Goal: Task Accomplishment & Management: Manage account settings

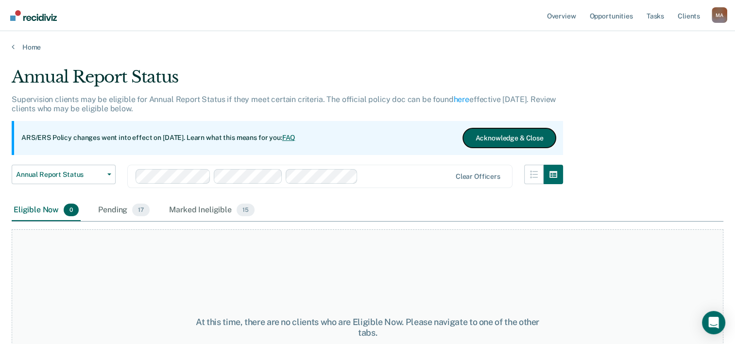
click at [494, 135] on button "Acknowledge & Close" at bounding box center [509, 137] width 92 height 19
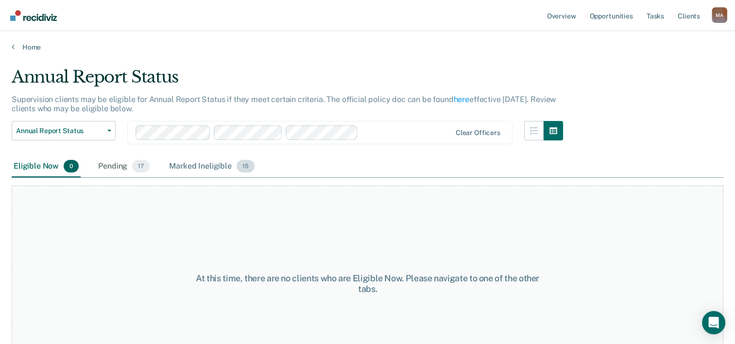
click at [204, 167] on div "Marked Ineligible 15" at bounding box center [211, 166] width 89 height 21
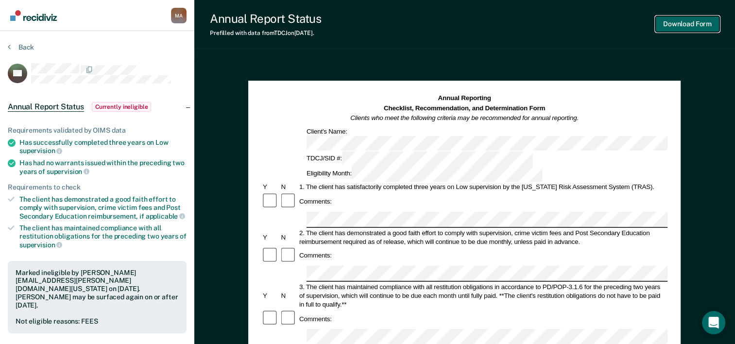
click at [690, 24] on button "Download Form" at bounding box center [688, 24] width 64 height 16
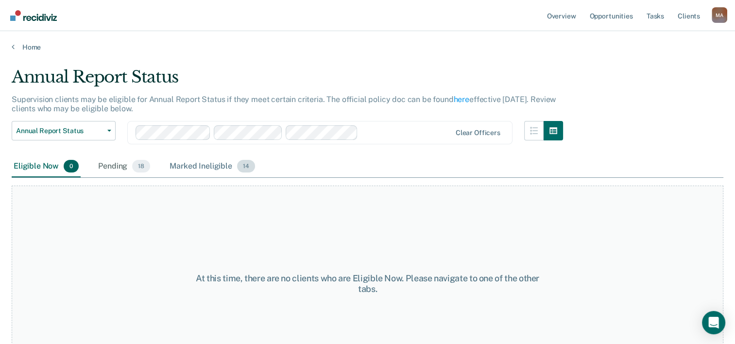
click at [238, 164] on span "14" at bounding box center [246, 166] width 18 height 13
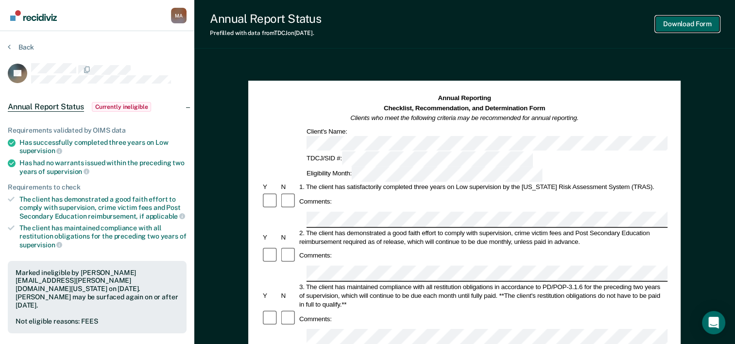
click at [678, 25] on button "Download Form" at bounding box center [688, 24] width 64 height 16
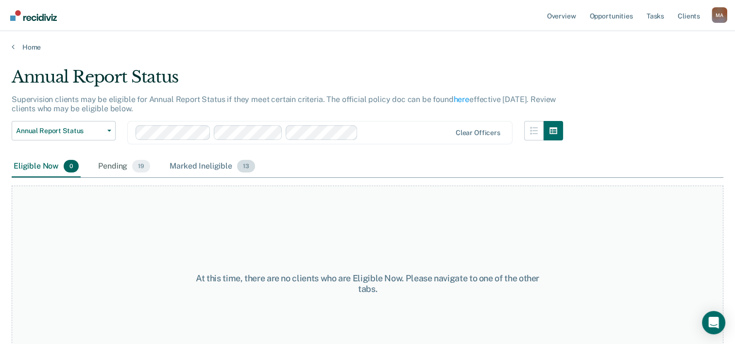
click at [227, 165] on div "Marked Ineligible 13" at bounding box center [212, 166] width 89 height 21
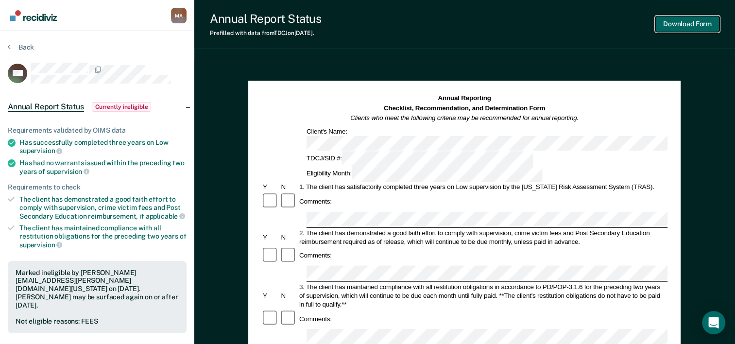
click at [678, 27] on button "Download Form" at bounding box center [688, 24] width 64 height 16
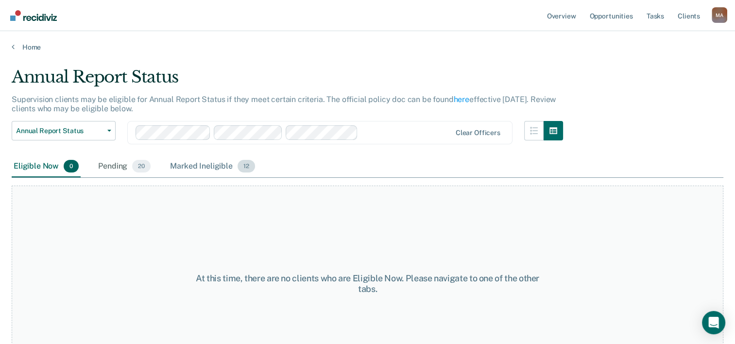
click at [219, 165] on div "Marked Ineligible 12" at bounding box center [212, 166] width 88 height 21
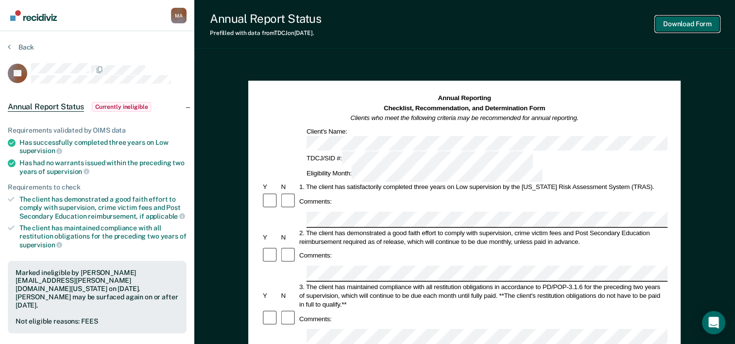
click at [679, 25] on button "Download Form" at bounding box center [688, 24] width 64 height 16
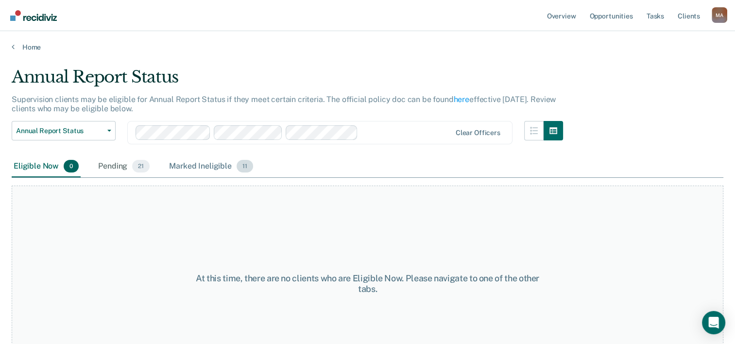
click at [238, 165] on span "11" at bounding box center [245, 166] width 17 height 13
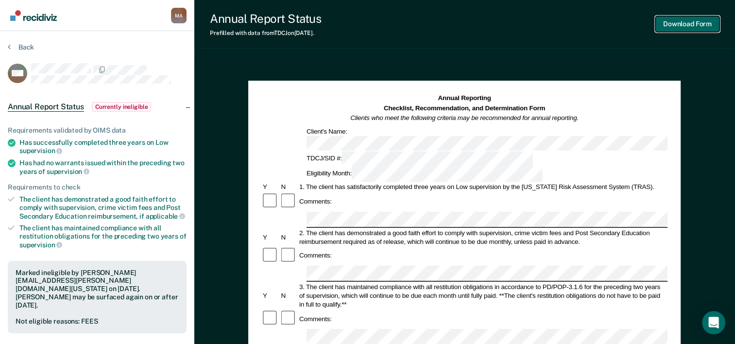
click at [686, 25] on button "Download Form" at bounding box center [688, 24] width 64 height 16
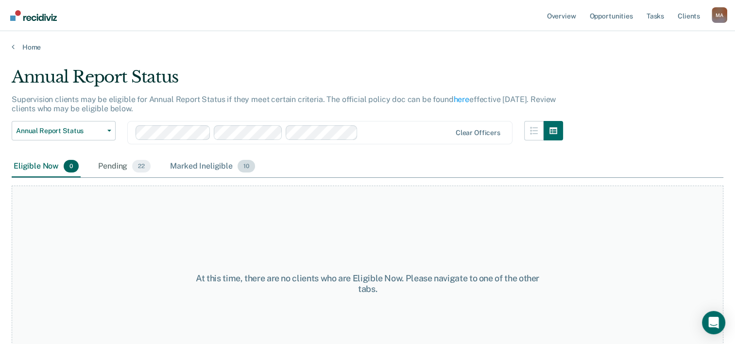
click at [227, 164] on div "Marked Ineligible 10" at bounding box center [212, 166] width 88 height 21
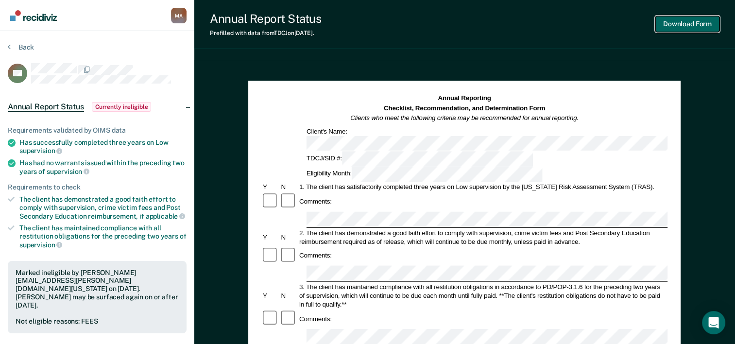
click at [679, 23] on button "Download Form" at bounding box center [688, 24] width 64 height 16
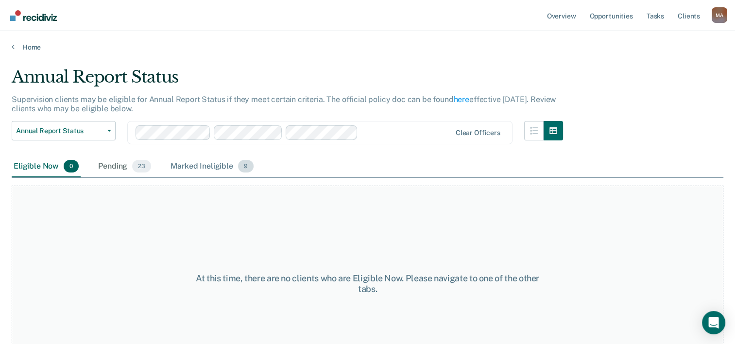
click at [220, 166] on div "Marked Ineligible 9" at bounding box center [212, 166] width 87 height 21
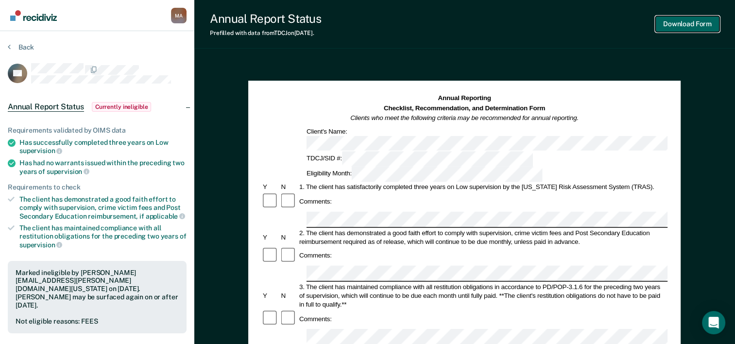
click at [678, 23] on button "Download Form" at bounding box center [688, 24] width 64 height 16
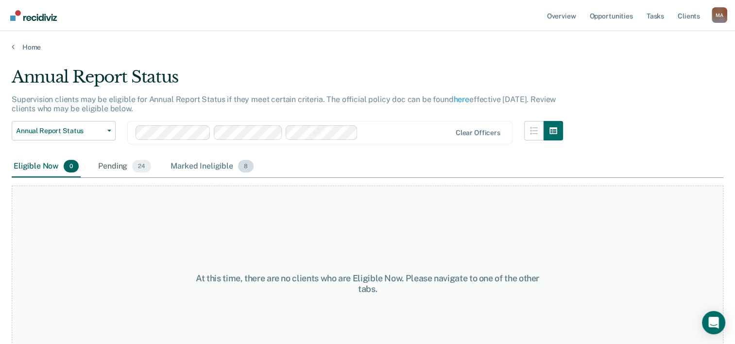
click at [229, 167] on div "Marked Ineligible 8" at bounding box center [212, 166] width 87 height 21
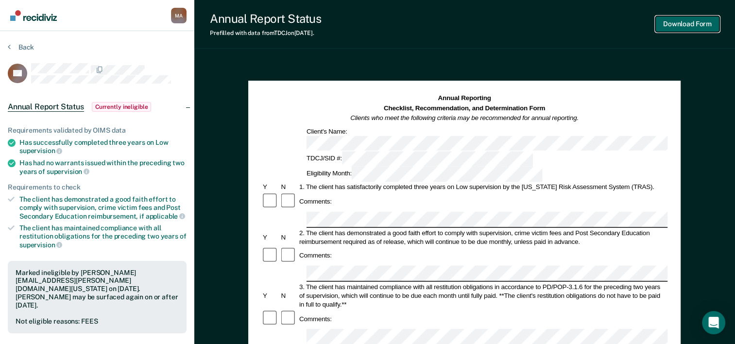
click at [693, 23] on button "Download Form" at bounding box center [688, 24] width 64 height 16
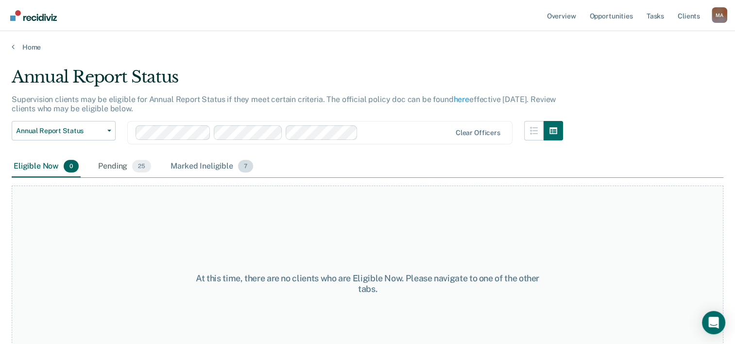
click at [228, 163] on div "Marked Ineligible 7" at bounding box center [212, 166] width 87 height 21
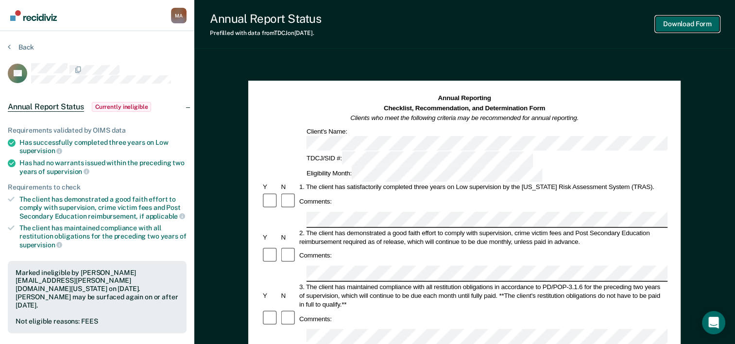
click at [683, 22] on button "Download Form" at bounding box center [688, 24] width 64 height 16
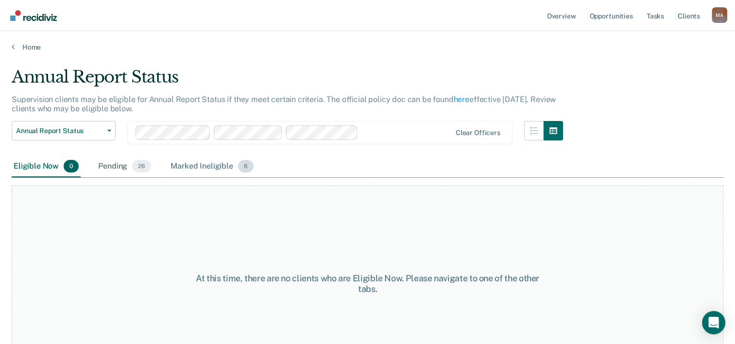
click at [230, 165] on div "Marked Ineligible 6" at bounding box center [212, 166] width 87 height 21
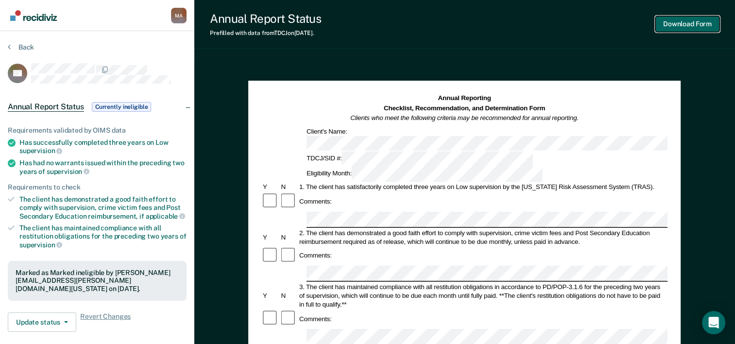
click at [689, 23] on button "Download Form" at bounding box center [688, 24] width 64 height 16
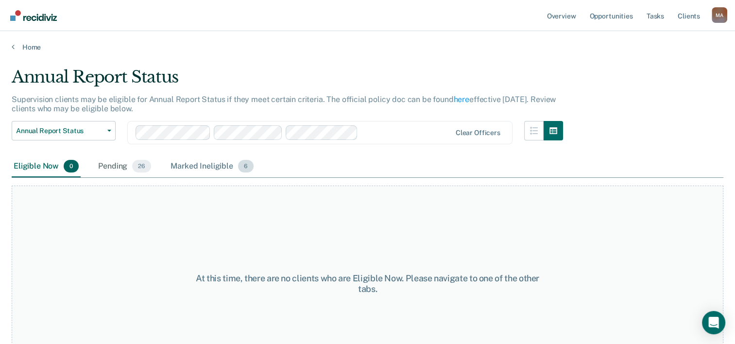
click at [223, 163] on div "Marked Ineligible 6" at bounding box center [212, 166] width 87 height 21
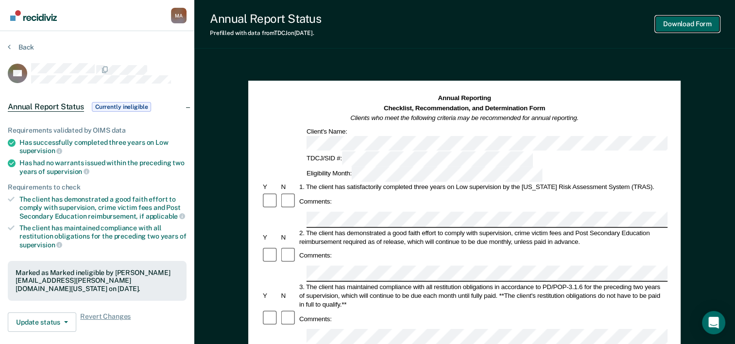
click at [674, 22] on button "Download Form" at bounding box center [688, 24] width 64 height 16
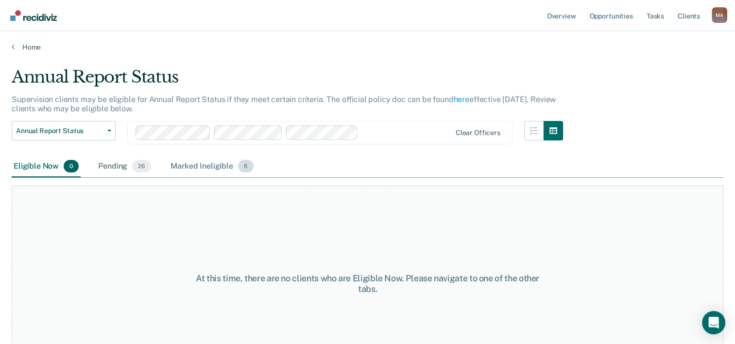
click at [239, 168] on span "6" at bounding box center [246, 166] width 16 height 13
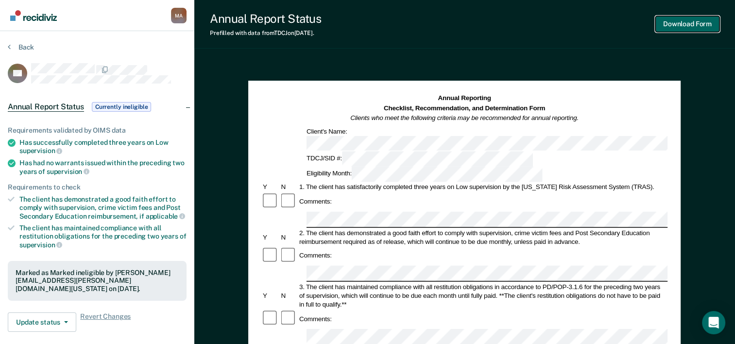
click at [690, 25] on button "Download Form" at bounding box center [688, 24] width 64 height 16
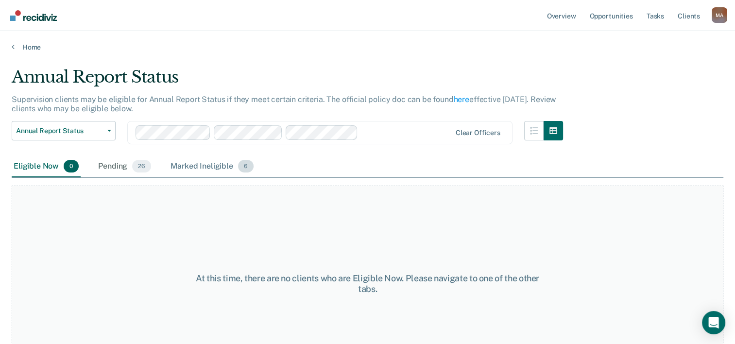
click at [206, 164] on div "Marked Ineligible 6" at bounding box center [212, 166] width 87 height 21
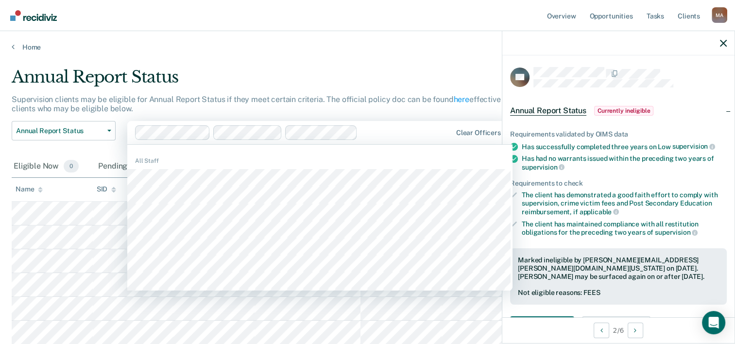
click at [398, 130] on div at bounding box center [406, 132] width 89 height 11
click at [724, 44] on icon "button" at bounding box center [723, 43] width 7 height 7
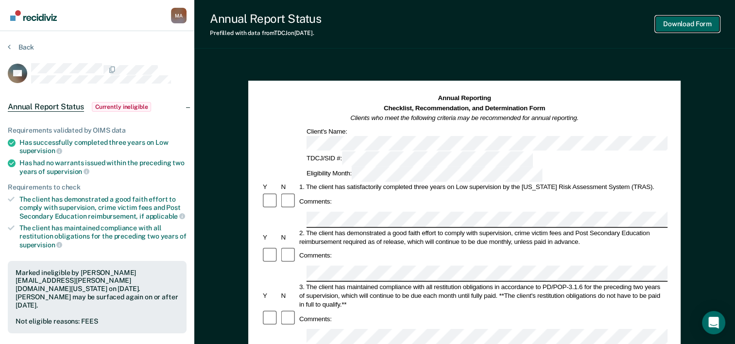
click at [680, 24] on button "Download Form" at bounding box center [688, 24] width 64 height 16
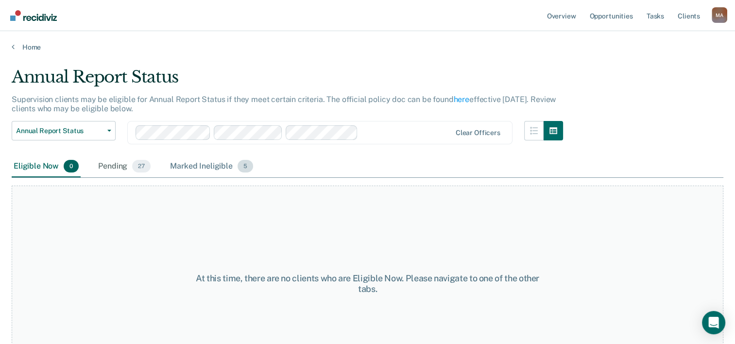
click at [221, 165] on div "Marked Ineligible 5" at bounding box center [211, 166] width 87 height 21
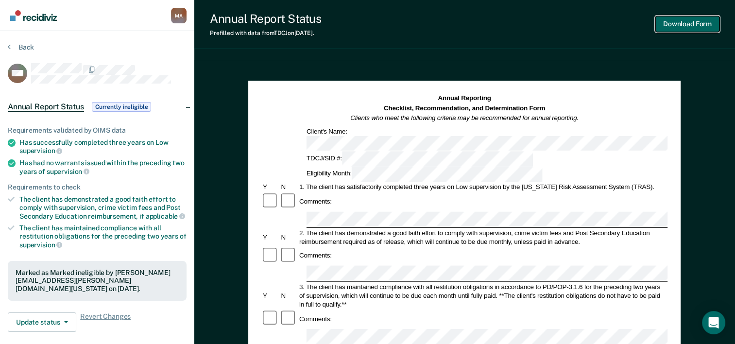
click at [666, 22] on button "Download Form" at bounding box center [688, 24] width 64 height 16
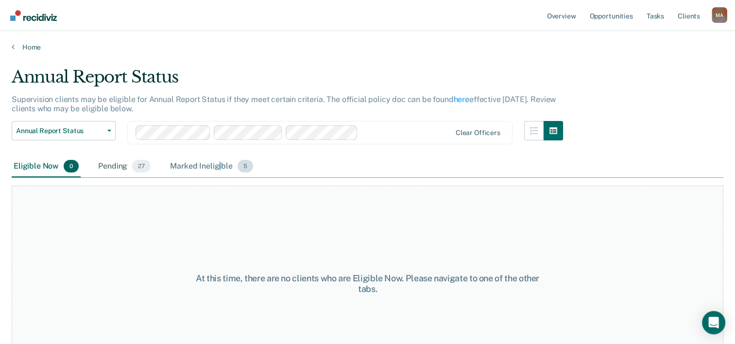
click at [222, 166] on div "Marked Ineligible 5" at bounding box center [211, 166] width 87 height 21
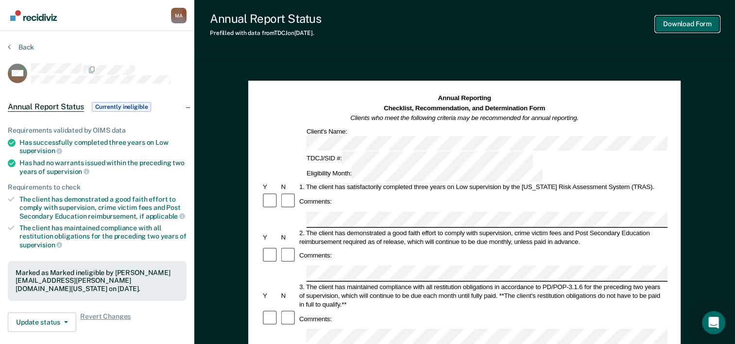
click at [688, 23] on button "Download Form" at bounding box center [688, 24] width 64 height 16
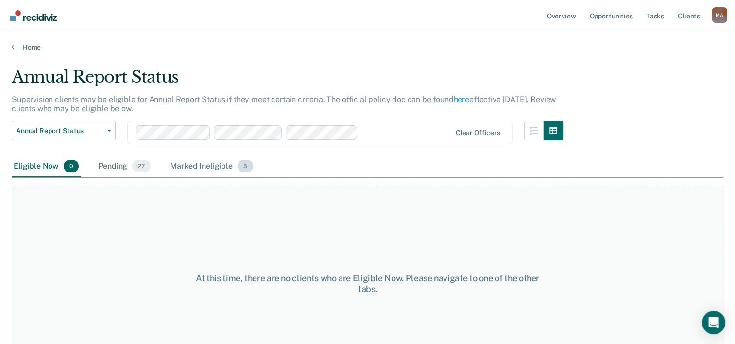
click at [201, 164] on div "Marked Ineligible 5" at bounding box center [211, 166] width 87 height 21
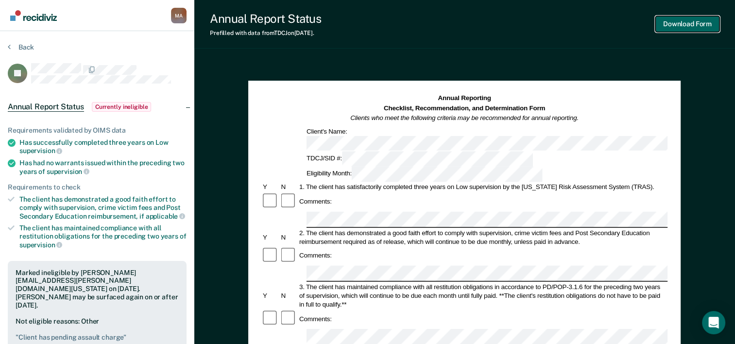
click at [684, 25] on button "Download Form" at bounding box center [688, 24] width 64 height 16
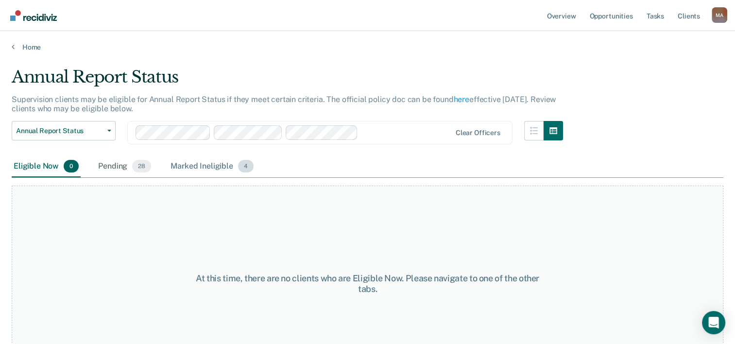
click at [222, 166] on div "Marked Ineligible 4" at bounding box center [212, 166] width 87 height 21
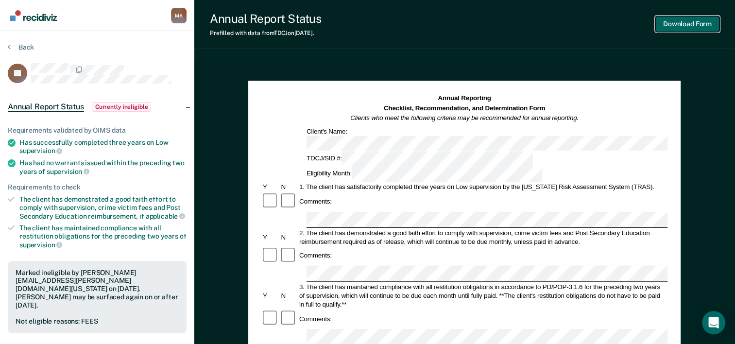
click at [694, 22] on button "Download Form" at bounding box center [688, 24] width 64 height 16
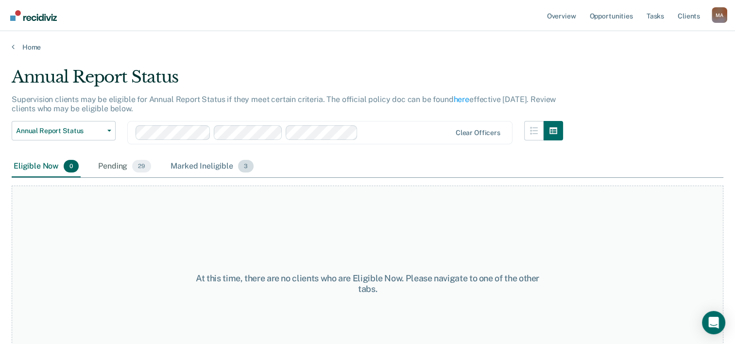
click at [208, 167] on div "Marked Ineligible 3" at bounding box center [212, 166] width 87 height 21
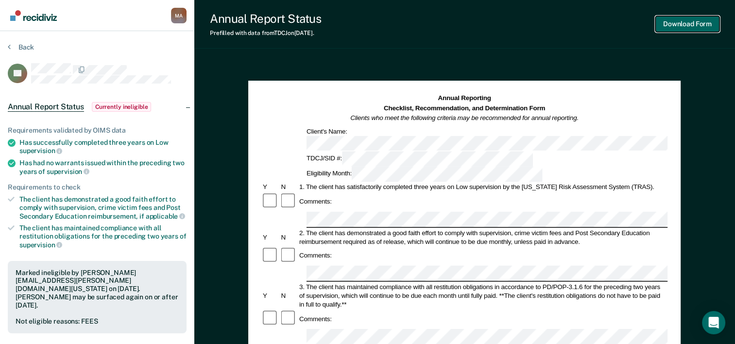
click at [682, 21] on button "Download Form" at bounding box center [688, 24] width 64 height 16
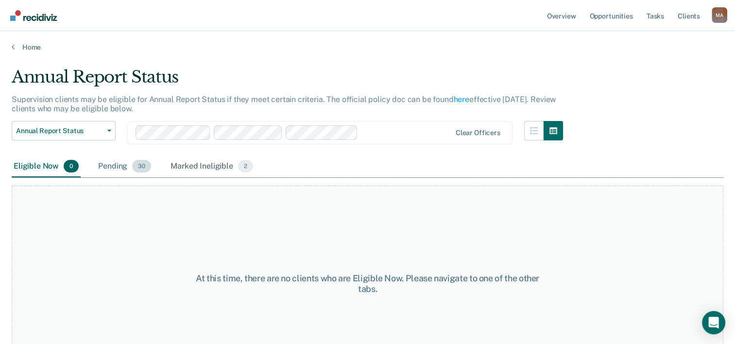
click at [110, 167] on div "Pending 30" at bounding box center [124, 166] width 57 height 21
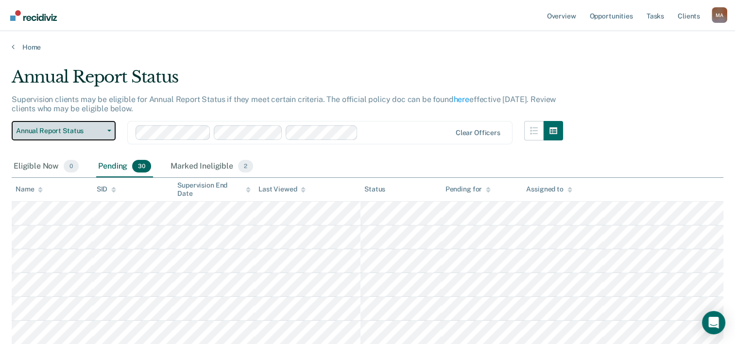
click at [103, 127] on button "Annual Report Status" at bounding box center [64, 130] width 104 height 19
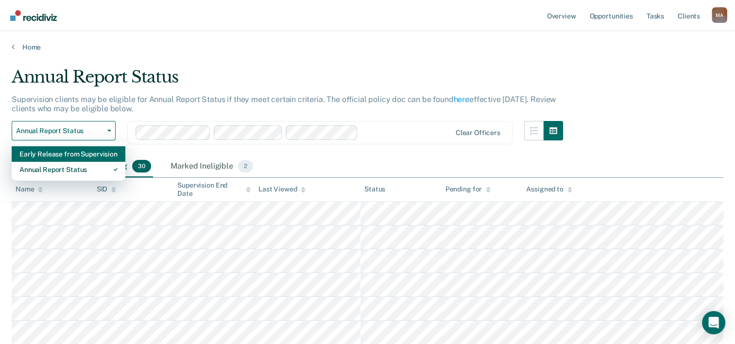
click at [70, 154] on div "Early Release from Supervision" at bounding box center [68, 154] width 98 height 16
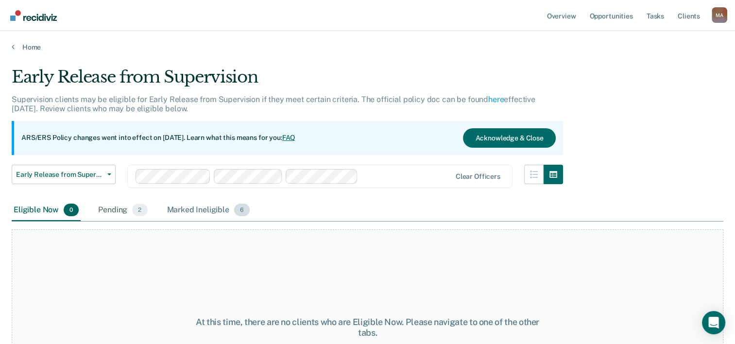
click at [213, 212] on div "Marked Ineligible 6" at bounding box center [208, 210] width 87 height 21
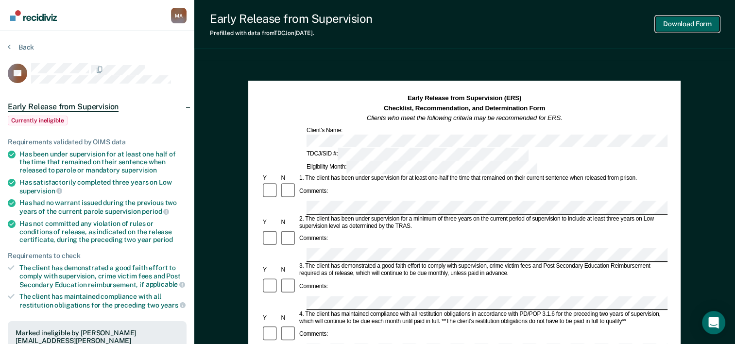
click at [683, 25] on button "Download Form" at bounding box center [688, 24] width 64 height 16
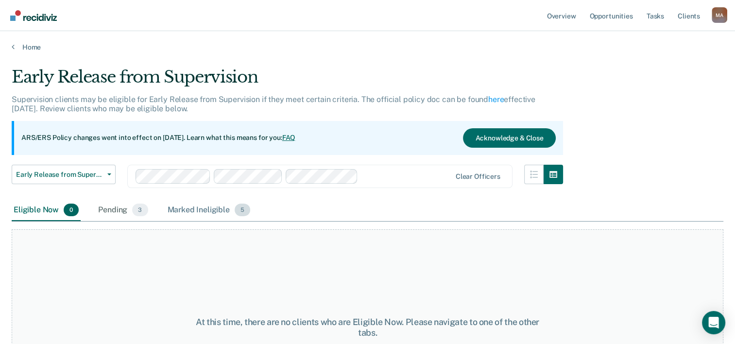
click at [241, 211] on span "5" at bounding box center [243, 210] width 16 height 13
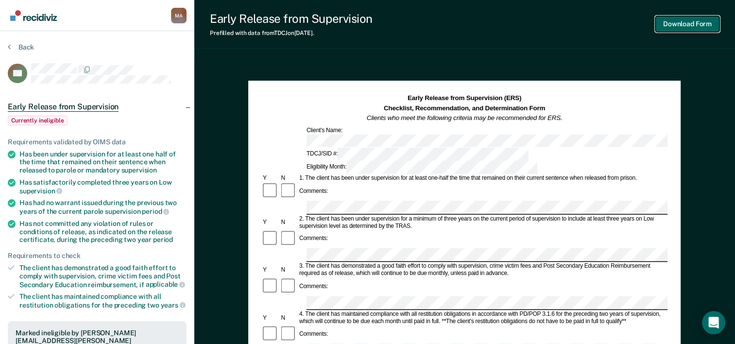
click at [688, 24] on button "Download Form" at bounding box center [688, 24] width 64 height 16
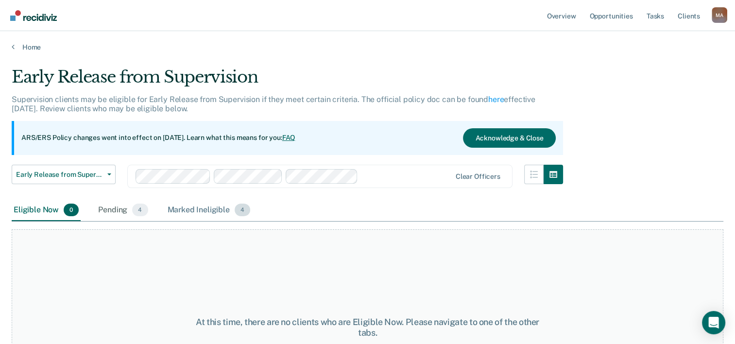
click at [243, 209] on span "4" at bounding box center [243, 210] width 16 height 13
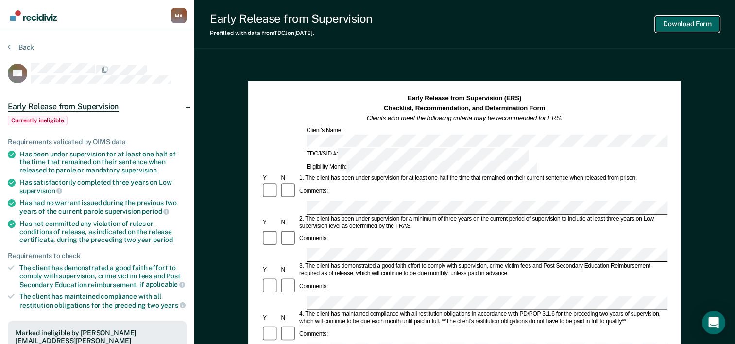
click at [669, 22] on button "Download Form" at bounding box center [688, 24] width 64 height 16
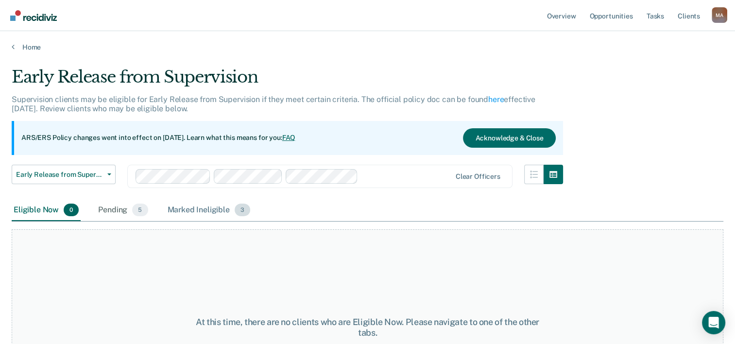
click at [203, 209] on div "Marked Ineligible 3" at bounding box center [209, 210] width 87 height 21
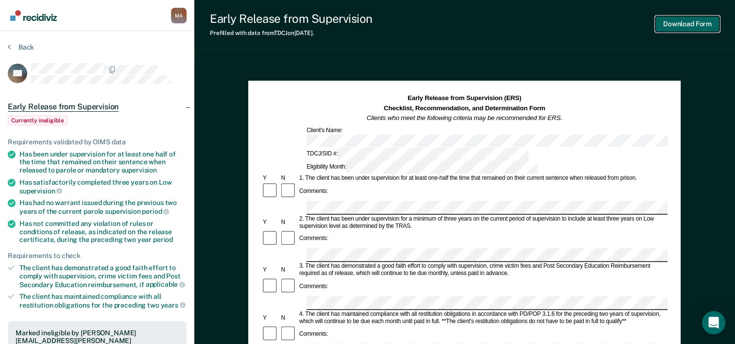
click at [694, 20] on button "Download Form" at bounding box center [688, 24] width 64 height 16
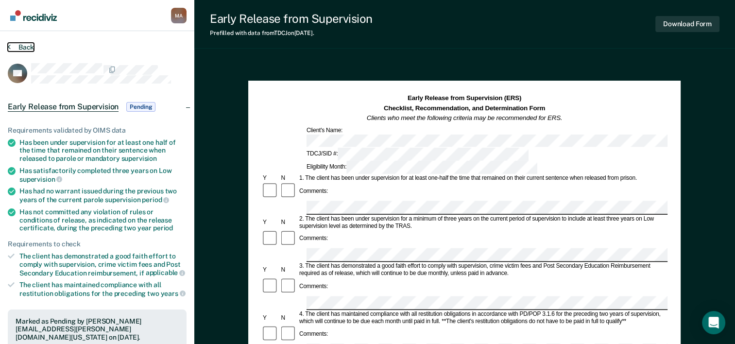
click at [22, 47] on button "Back" at bounding box center [21, 47] width 26 height 9
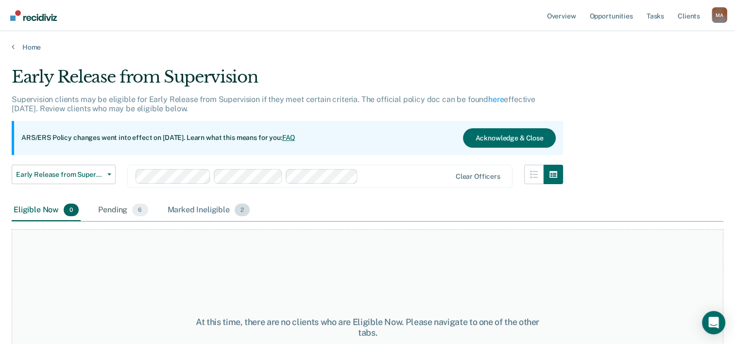
click at [207, 207] on div "Marked Ineligible 2" at bounding box center [209, 210] width 87 height 21
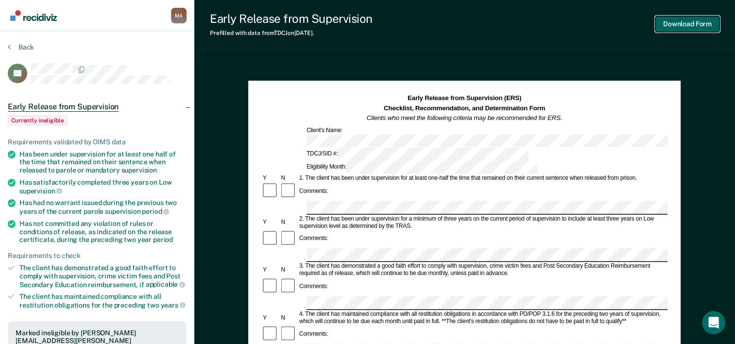
click at [679, 18] on button "Download Form" at bounding box center [688, 24] width 64 height 16
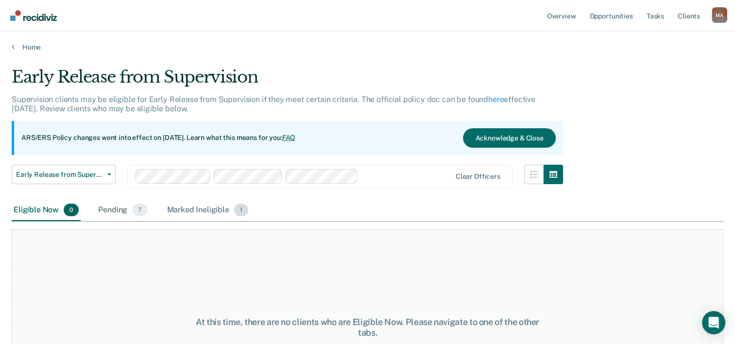
click at [222, 210] on div "Marked Ineligible 1" at bounding box center [208, 210] width 86 height 21
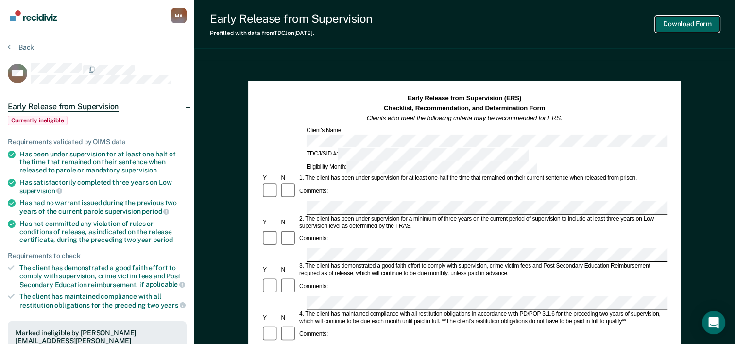
click at [692, 26] on button "Download Form" at bounding box center [688, 24] width 64 height 16
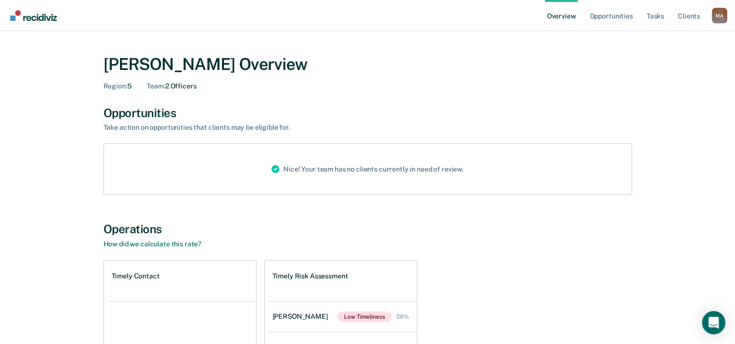
click at [207, 177] on div "Nice! Your team has no clients currently in need of review." at bounding box center [368, 169] width 529 height 52
click at [562, 18] on link "Overview" at bounding box center [561, 15] width 33 height 31
click at [608, 18] on link "Opportunities" at bounding box center [611, 15] width 47 height 31
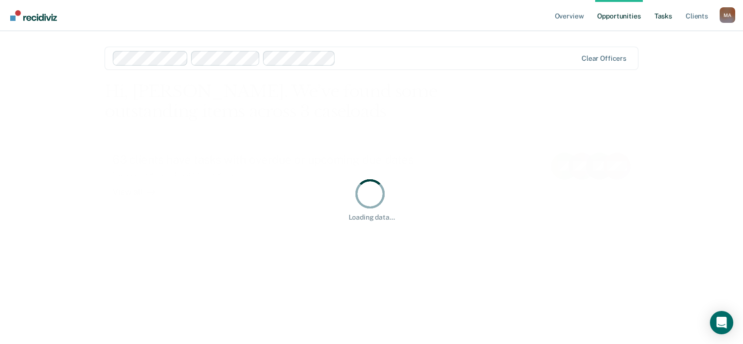
click at [667, 16] on link "Tasks" at bounding box center [662, 15] width 21 height 31
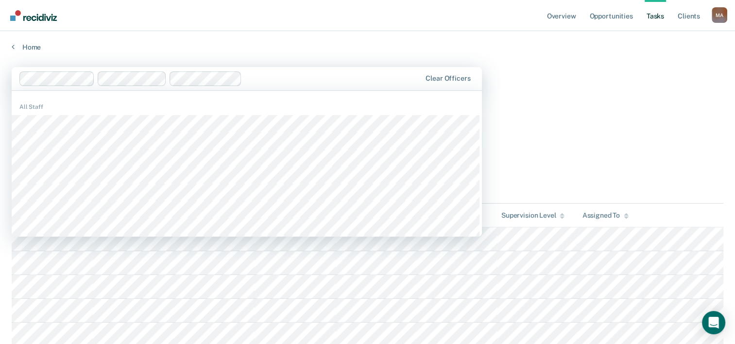
click at [291, 80] on div at bounding box center [333, 78] width 175 height 11
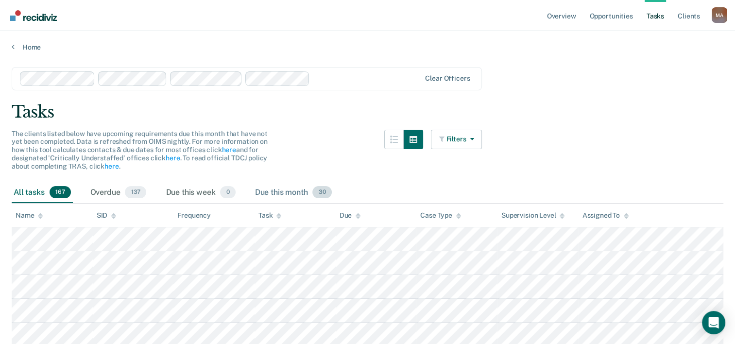
click at [308, 192] on div "Due this month 30" at bounding box center [293, 192] width 81 height 21
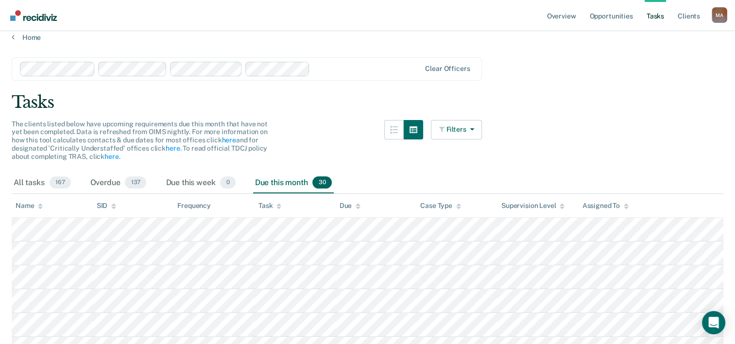
scroll to position [0, 0]
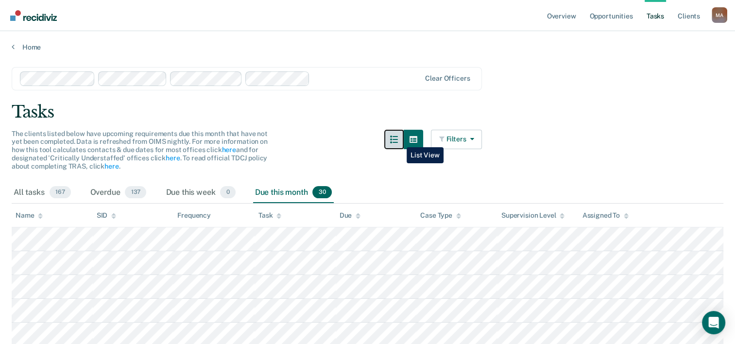
click at [398, 140] on icon "button" at bounding box center [394, 140] width 8 height 8
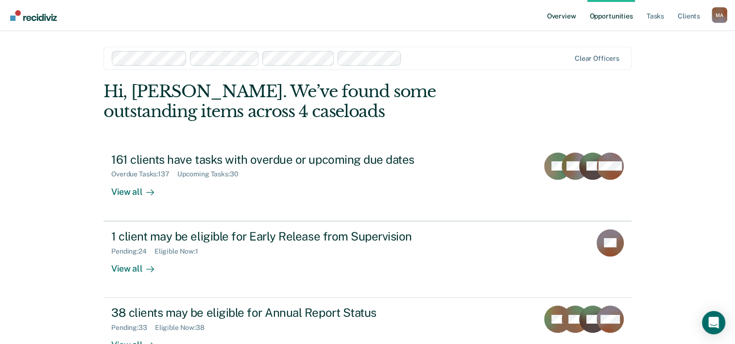
click at [562, 17] on link "Overview" at bounding box center [561, 15] width 33 height 31
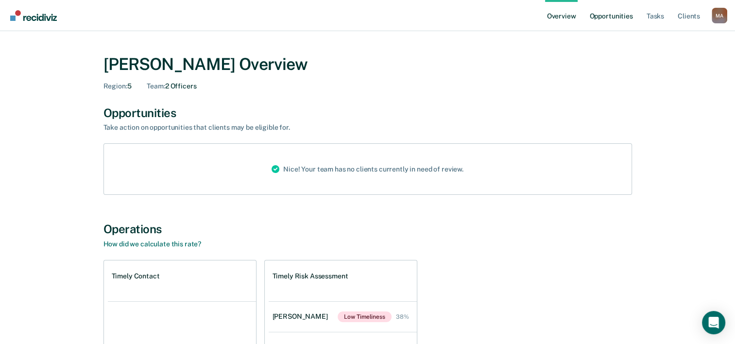
click at [612, 15] on link "Opportunities" at bounding box center [611, 15] width 47 height 31
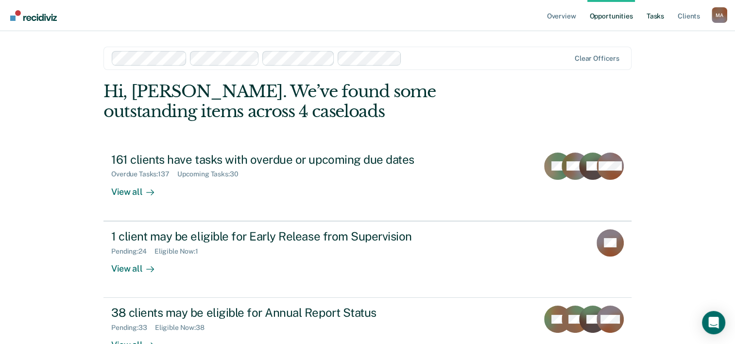
click at [655, 17] on link "Tasks" at bounding box center [655, 15] width 21 height 31
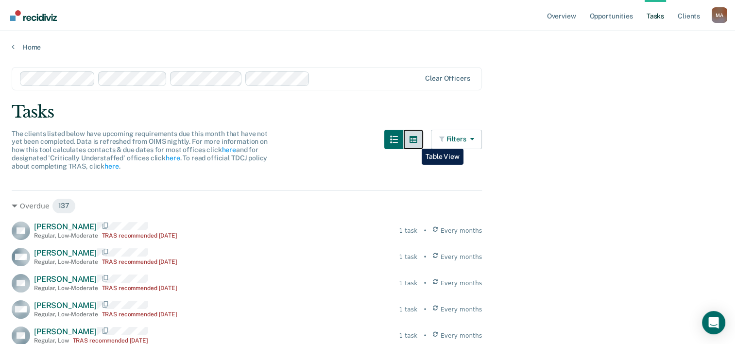
click at [415, 141] on icon "button" at bounding box center [414, 139] width 8 height 7
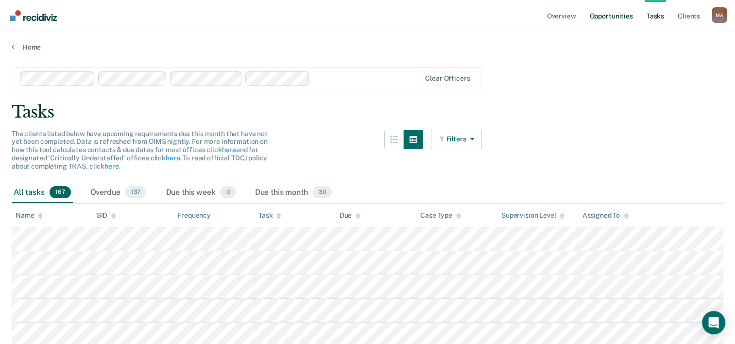
click at [602, 16] on link "Opportunities" at bounding box center [611, 15] width 47 height 31
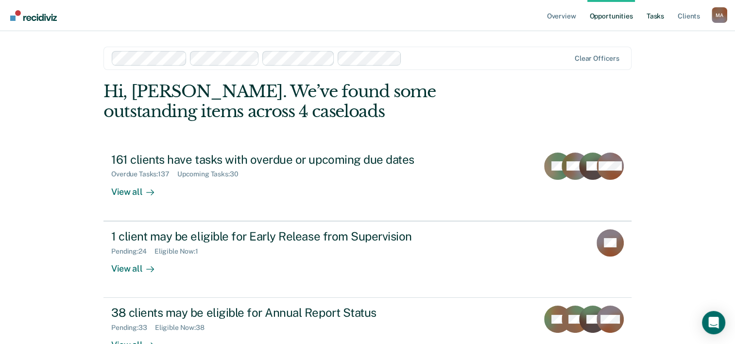
click at [654, 17] on link "Tasks" at bounding box center [655, 15] width 21 height 31
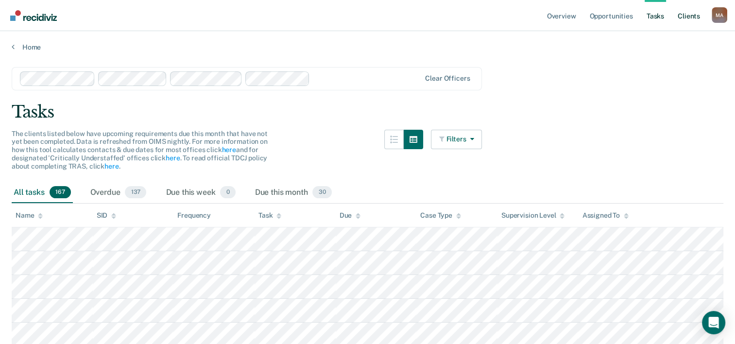
click at [685, 17] on link "Client s" at bounding box center [689, 15] width 26 height 31
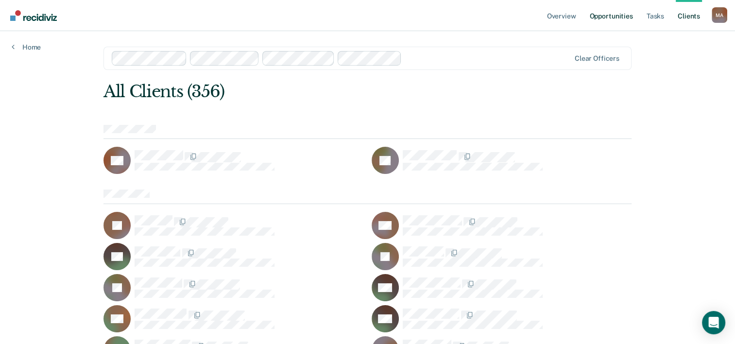
click at [615, 19] on link "Opportunities" at bounding box center [611, 15] width 47 height 31
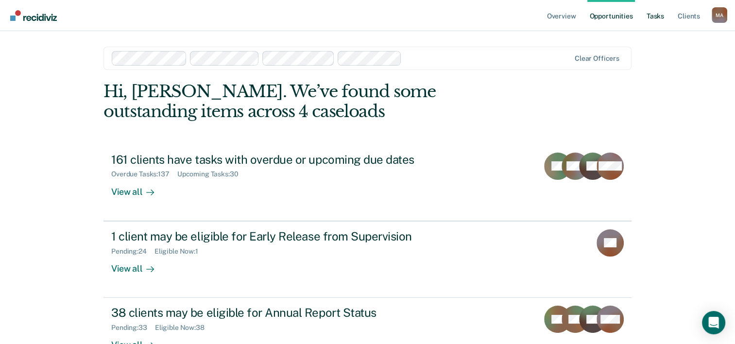
click at [654, 16] on link "Tasks" at bounding box center [655, 15] width 21 height 31
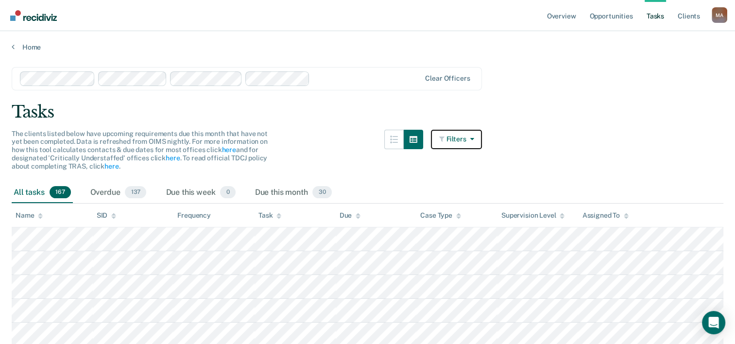
click at [472, 136] on icon "button" at bounding box center [470, 139] width 8 height 7
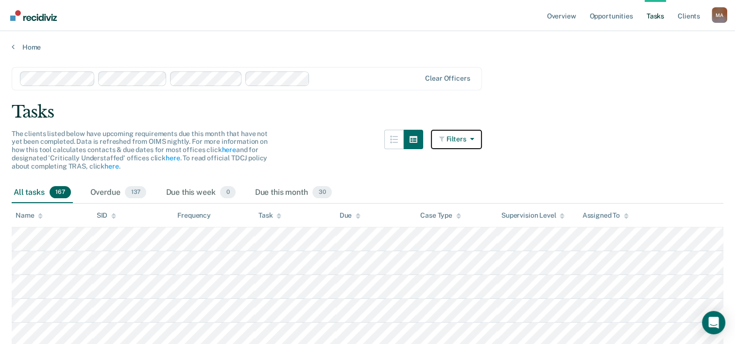
click at [474, 138] on icon "button" at bounding box center [470, 139] width 8 height 7
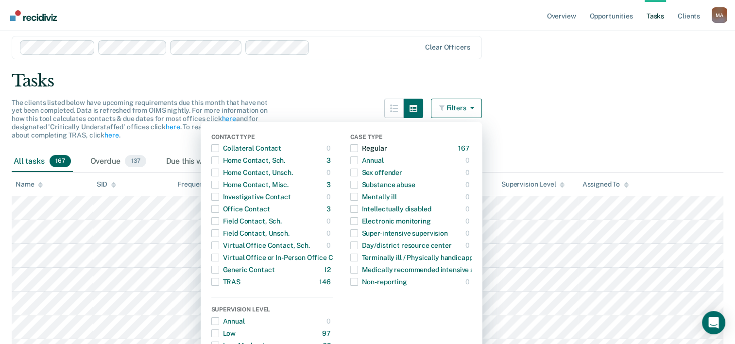
scroll to position [97, 0]
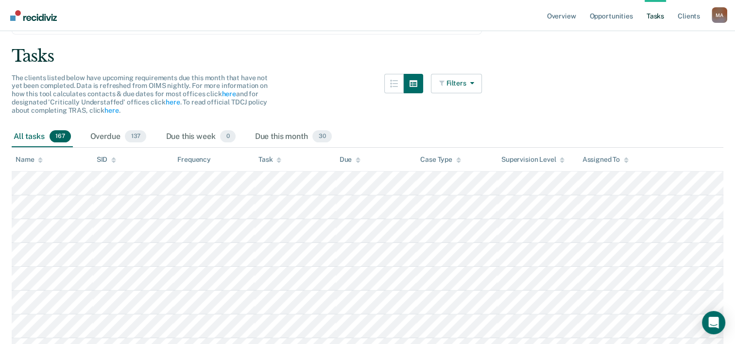
scroll to position [0, 0]
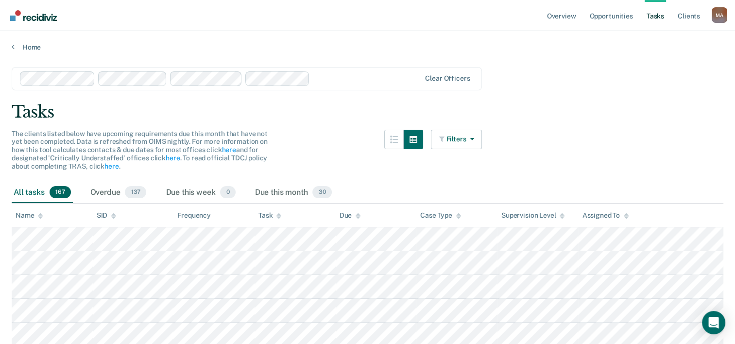
click at [660, 15] on link "Tasks" at bounding box center [655, 15] width 21 height 31
click at [18, 43] on link "Home" at bounding box center [368, 47] width 712 height 9
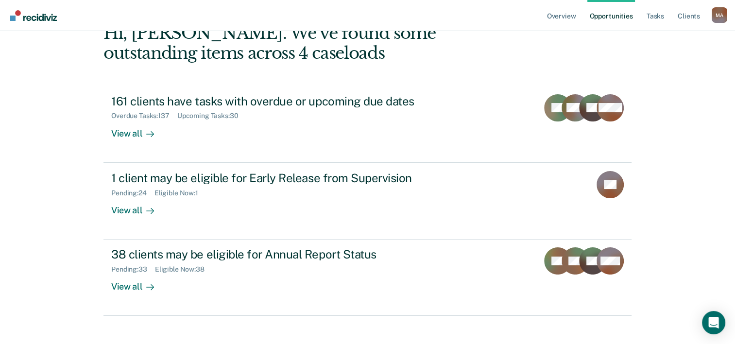
scroll to position [69, 0]
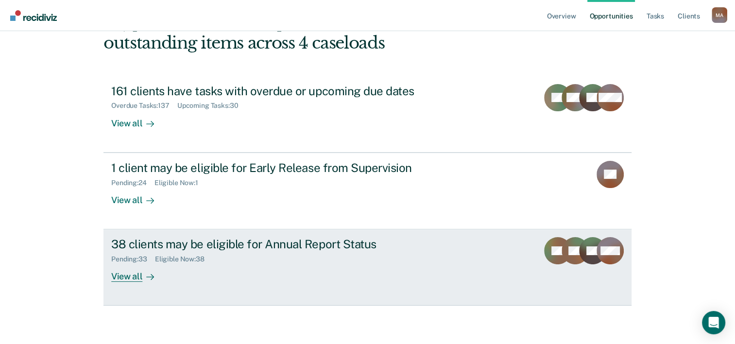
click at [116, 276] on div "View all" at bounding box center [138, 272] width 54 height 19
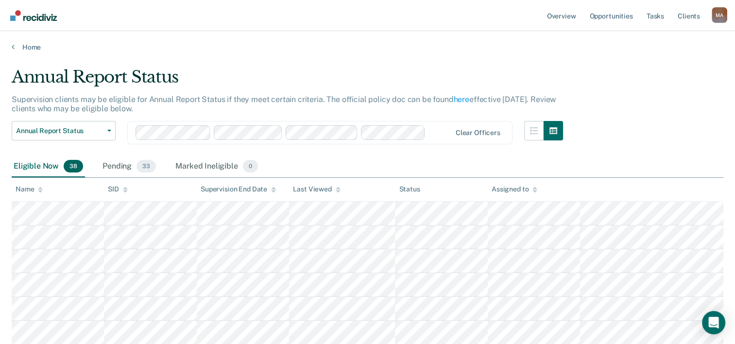
click at [33, 167] on div "Eligible Now 38" at bounding box center [48, 166] width 73 height 21
click at [82, 131] on span "Annual Report Status" at bounding box center [59, 131] width 87 height 8
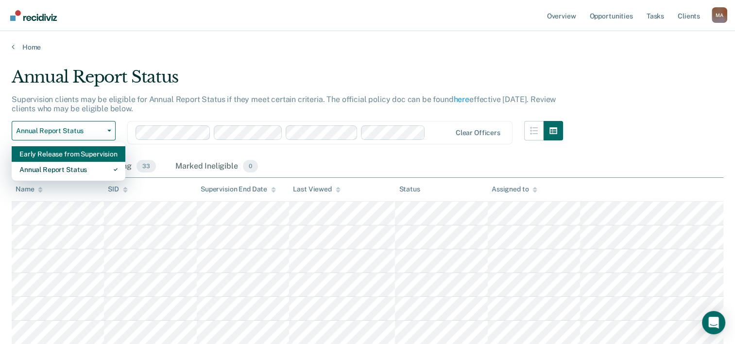
click at [68, 152] on div "Early Release from Supervision" at bounding box center [68, 154] width 98 height 16
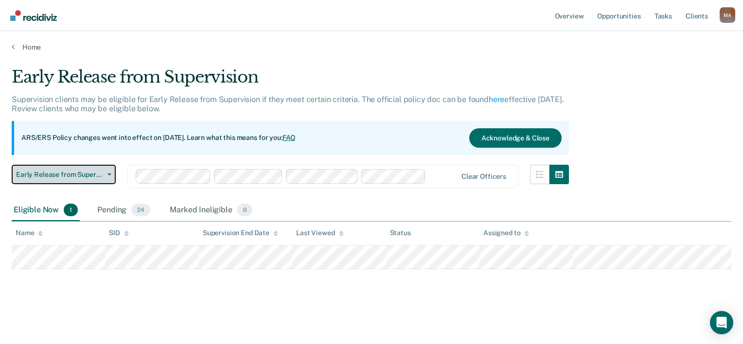
click at [101, 174] on span "Early Release from Supervision" at bounding box center [59, 175] width 87 height 8
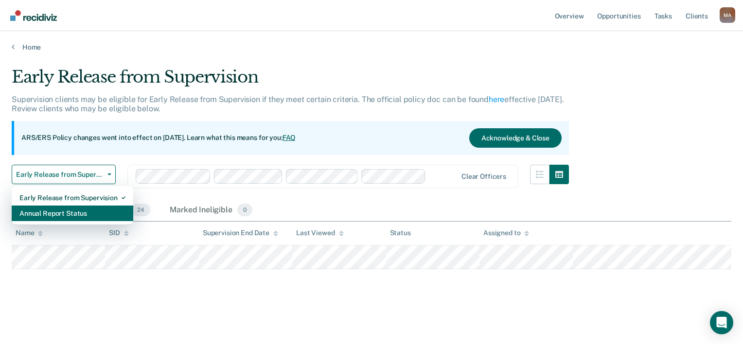
click at [72, 209] on div "Annual Report Status" at bounding box center [72, 214] width 106 height 16
